Goal: Information Seeking & Learning: Learn about a topic

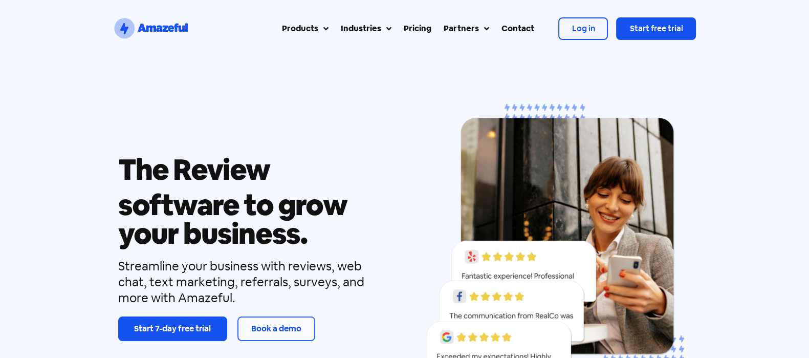
click at [0, 179] on div "The Review Referral Web Chat Text Marketing Inbox software to grow your busines…" at bounding box center [404, 246] width 809 height 379
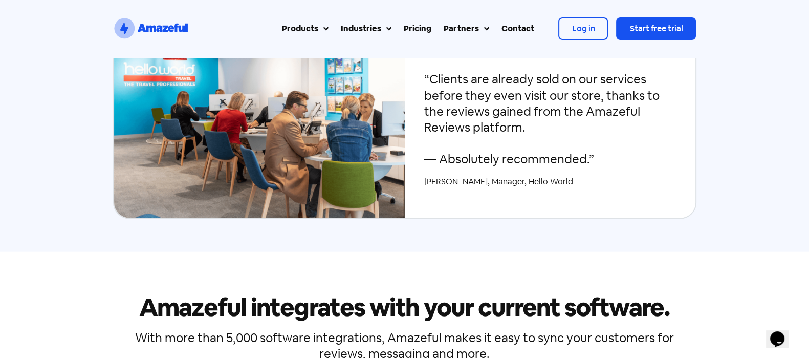
scroll to position [2749, 0]
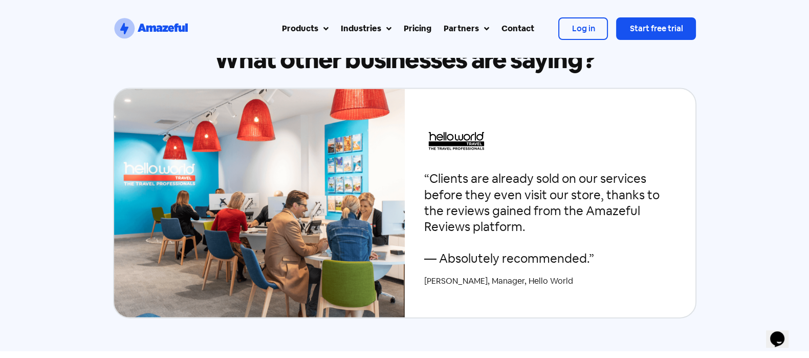
click at [531, 174] on div "“Clients are already sold on our services before they even visit our store, tha…" at bounding box center [550, 218] width 252 height 96
click at [305, 128] on img at bounding box center [259, 203] width 291 height 228
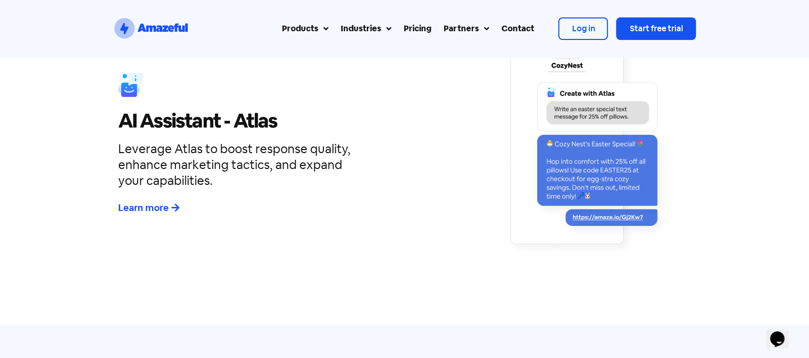
scroll to position [2430, 0]
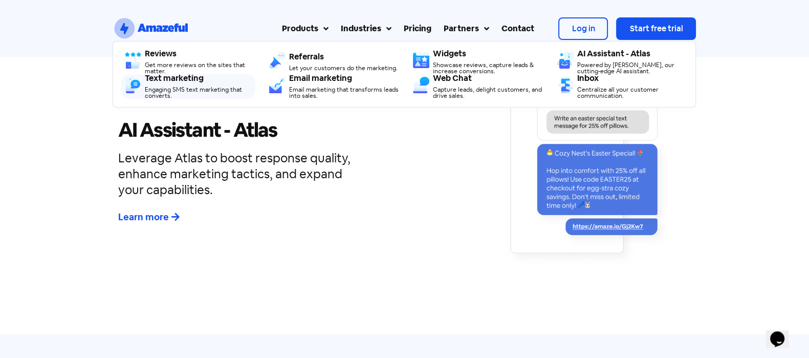
click at [214, 86] on div "Engaging SMS text marketing that converts." at bounding box center [200, 92] width 110 height 12
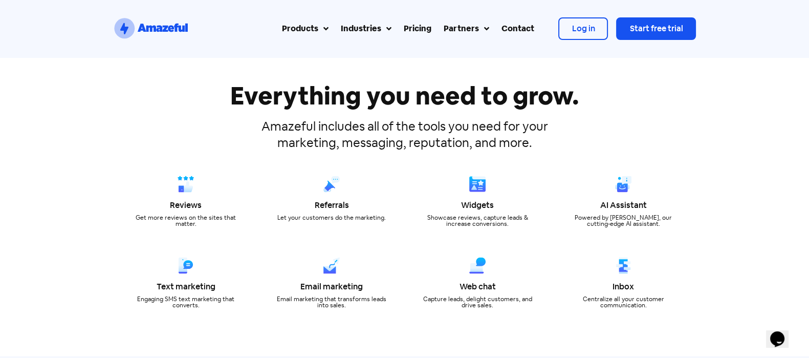
scroll to position [2621, 0]
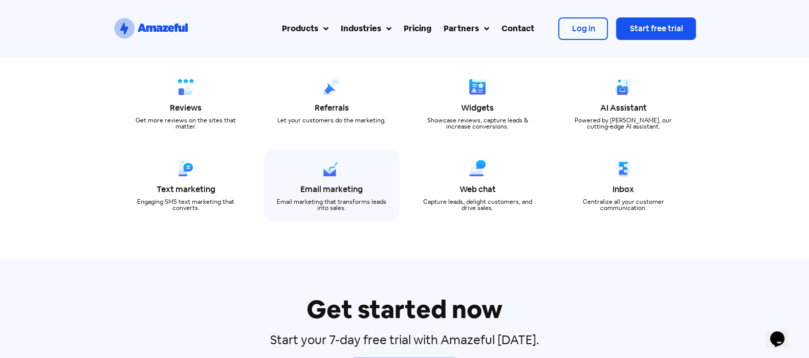
click at [343, 167] on div at bounding box center [331, 170] width 115 height 20
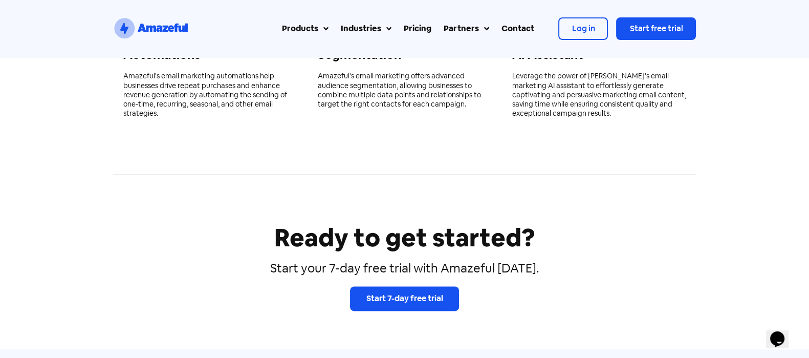
scroll to position [1343, 0]
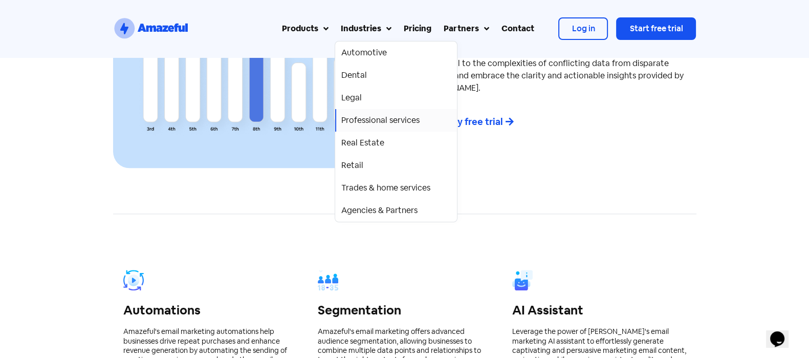
click at [399, 123] on div "Professional services" at bounding box center [380, 120] width 78 height 12
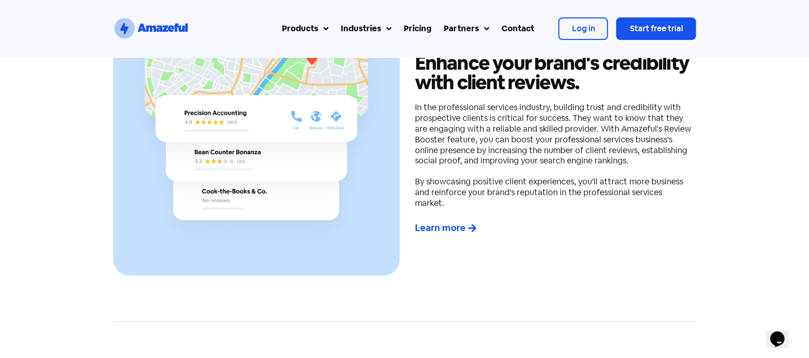
scroll to position [192, 0]
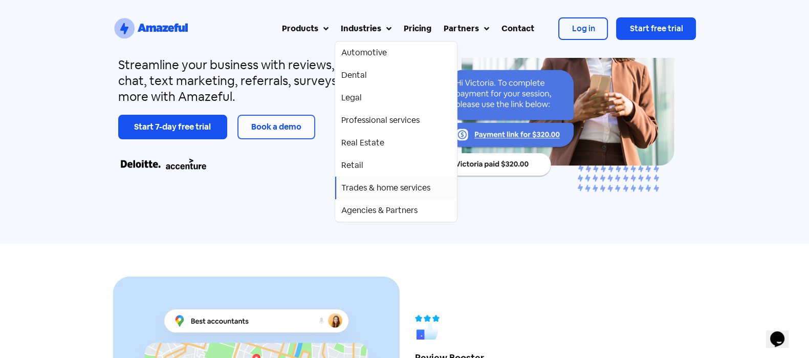
click at [401, 192] on div "Trades & home services" at bounding box center [385, 188] width 89 height 12
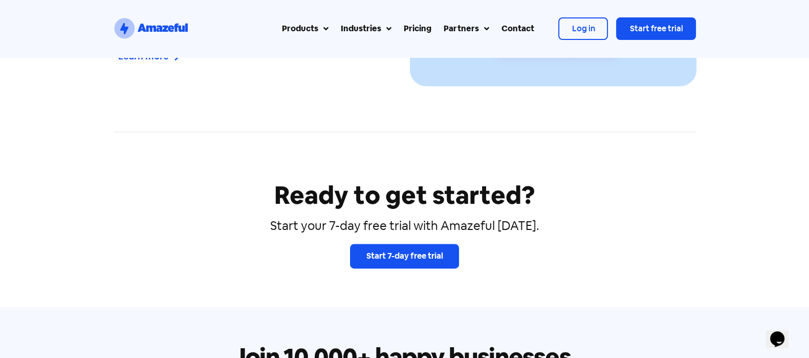
scroll to position [1662, 0]
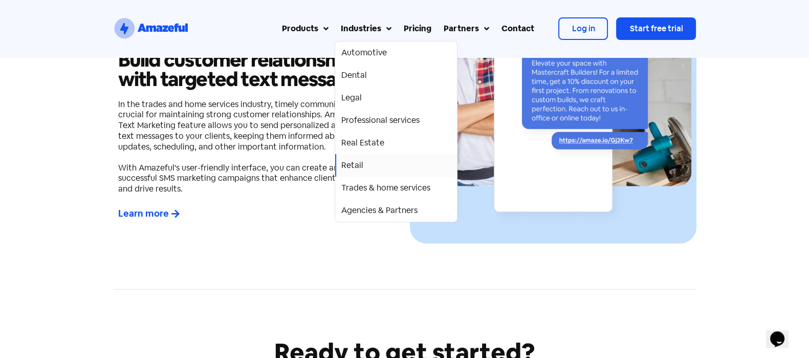
click at [410, 160] on div "Retail" at bounding box center [396, 165] width 110 height 12
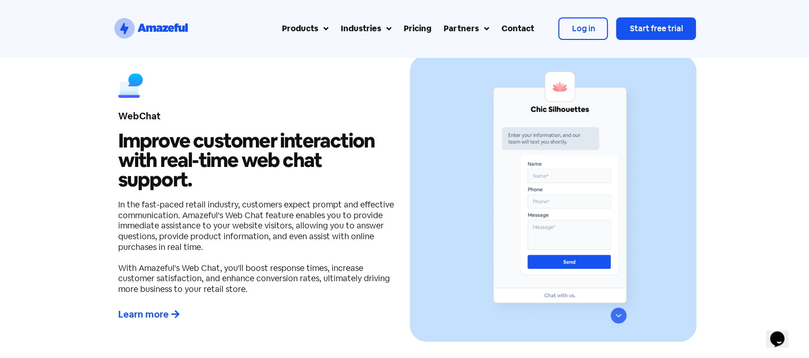
scroll to position [895, 0]
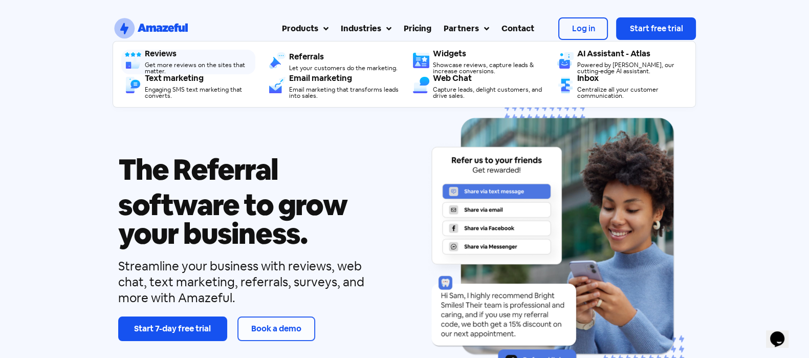
click at [202, 59] on div "Reviews Get more reviews on the sites that matter." at bounding box center [200, 62] width 110 height 25
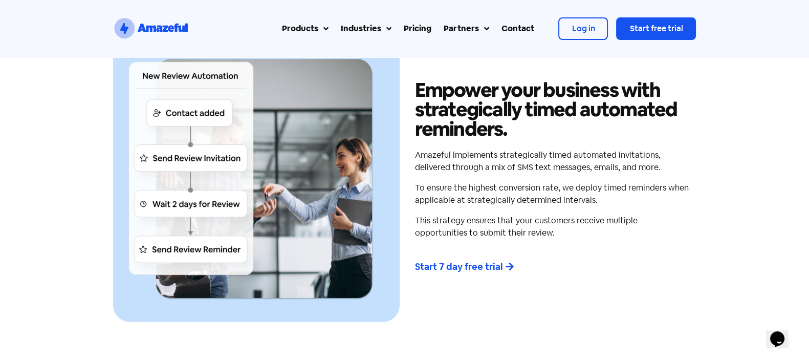
scroll to position [1215, 0]
